Goal: Information Seeking & Learning: Learn about a topic

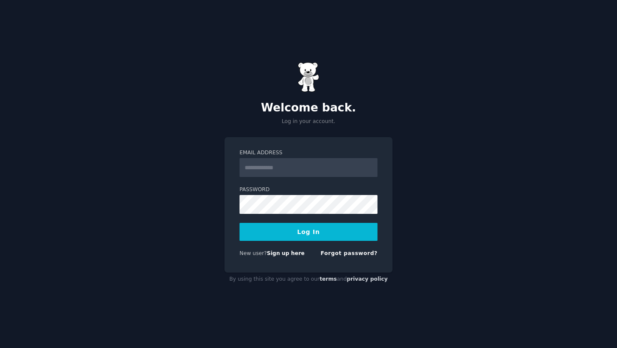
type input "**********"
click at [322, 236] on button "Log In" at bounding box center [308, 232] width 138 height 18
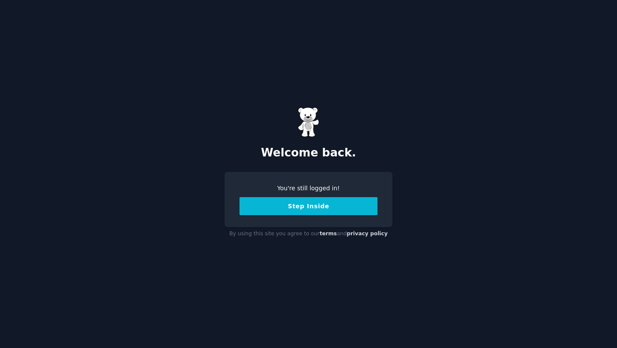
click at [322, 209] on button "Step Inside" at bounding box center [308, 206] width 138 height 18
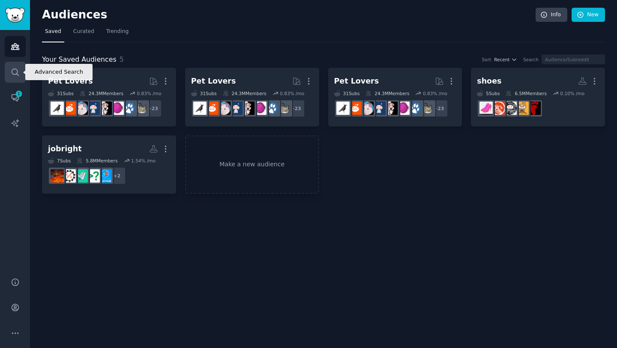
click at [17, 73] on icon "Sidebar" at bounding box center [15, 72] width 9 height 9
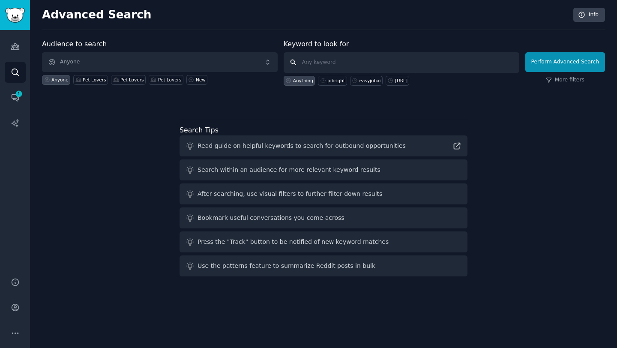
click at [321, 61] on input "text" at bounding box center [402, 62] width 236 height 21
click at [332, 81] on div "jobright" at bounding box center [336, 81] width 18 height 6
type input "jobright"
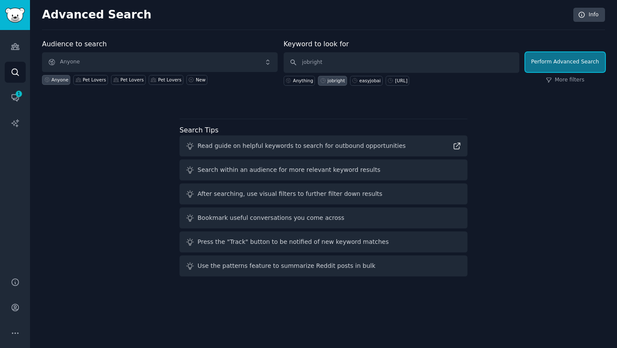
click at [583, 59] on button "Perform Advanced Search" at bounding box center [565, 62] width 80 height 20
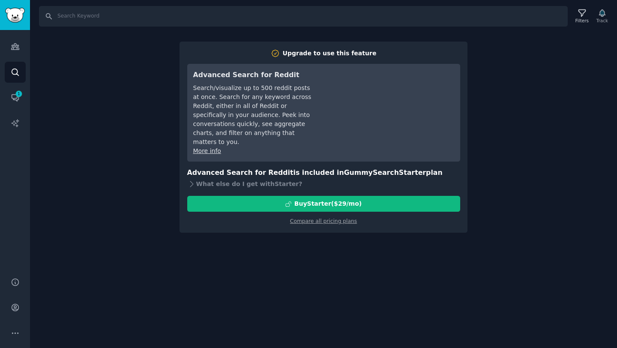
click at [521, 67] on div "Search Filters Track Upgrade to use this feature Advanced Search for Reddit Sea…" at bounding box center [323, 174] width 587 height 348
click at [302, 38] on div "Search Filters Track Upgrade to use this feature Advanced Search for Reddit Sea…" at bounding box center [323, 174] width 587 height 348
click at [104, 74] on div "Search Filters Track Upgrade to use this feature Advanced Search for Reddit Sea…" at bounding box center [323, 174] width 587 height 348
click at [16, 70] on icon "Sidebar" at bounding box center [15, 72] width 9 height 9
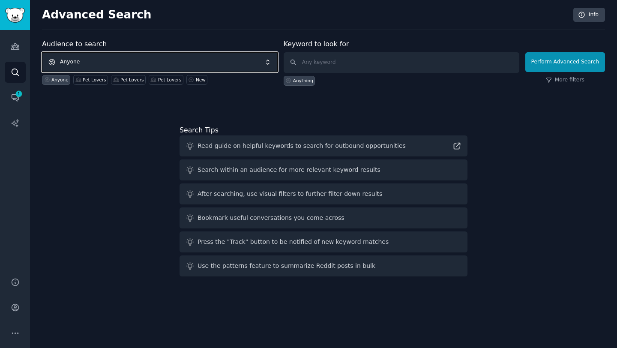
click at [226, 65] on span "Anyone" at bounding box center [160, 62] width 236 height 20
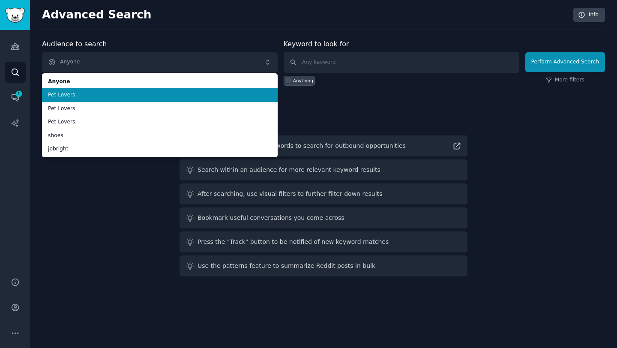
click at [168, 96] on span "Pet Lovers" at bounding box center [160, 95] width 224 height 8
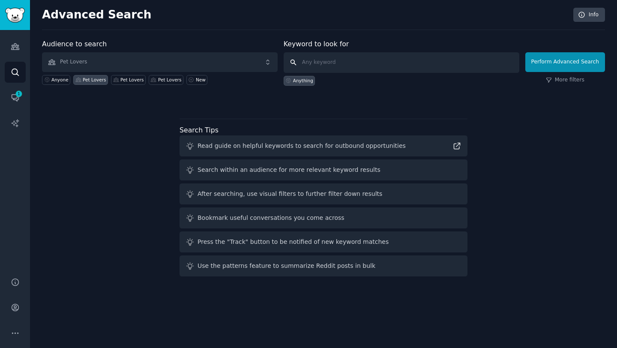
click at [320, 64] on input "text" at bounding box center [402, 62] width 236 height 21
type input "research"
click at [560, 65] on button "Perform Advanced Search" at bounding box center [565, 62] width 80 height 20
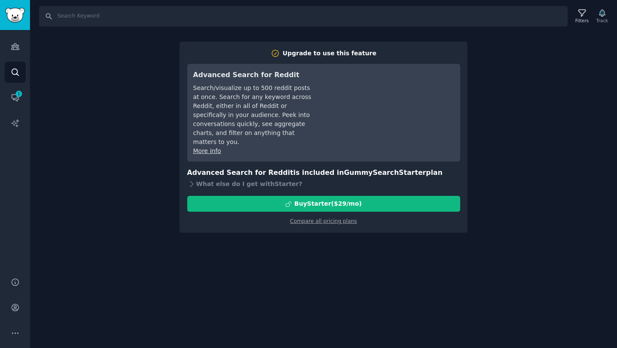
click at [491, 95] on div "Search Filters Track Upgrade to use this feature Advanced Search for Reddit Sea…" at bounding box center [323, 174] width 587 height 348
